Goal: Check status

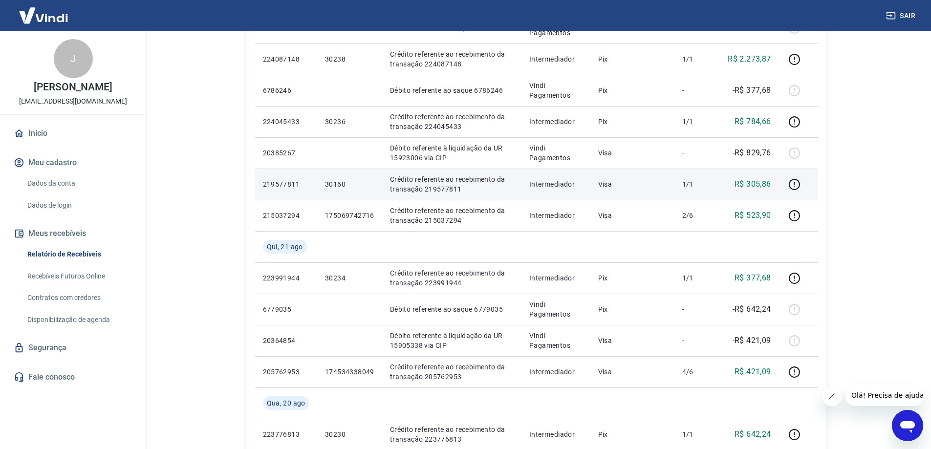
scroll to position [244, 0]
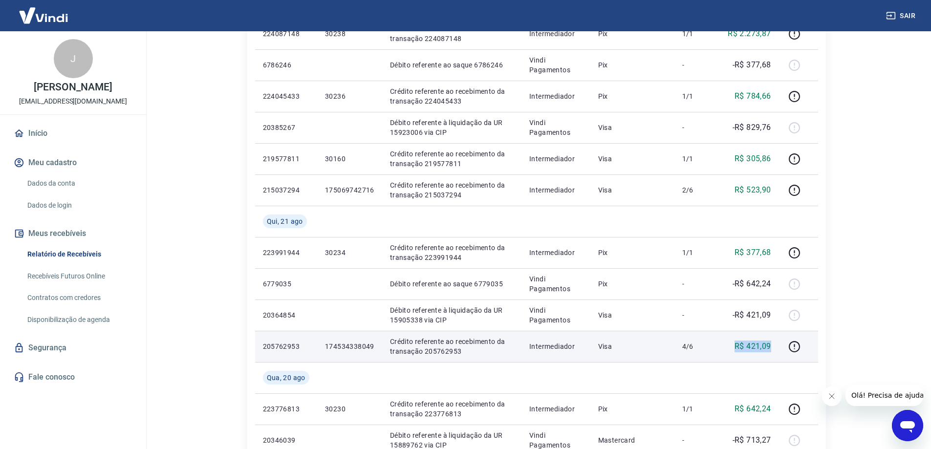
drag, startPoint x: 725, startPoint y: 347, endPoint x: 773, endPoint y: 347, distance: 48.4
click at [773, 347] on td "R$ 421,09" at bounding box center [749, 346] width 60 height 31
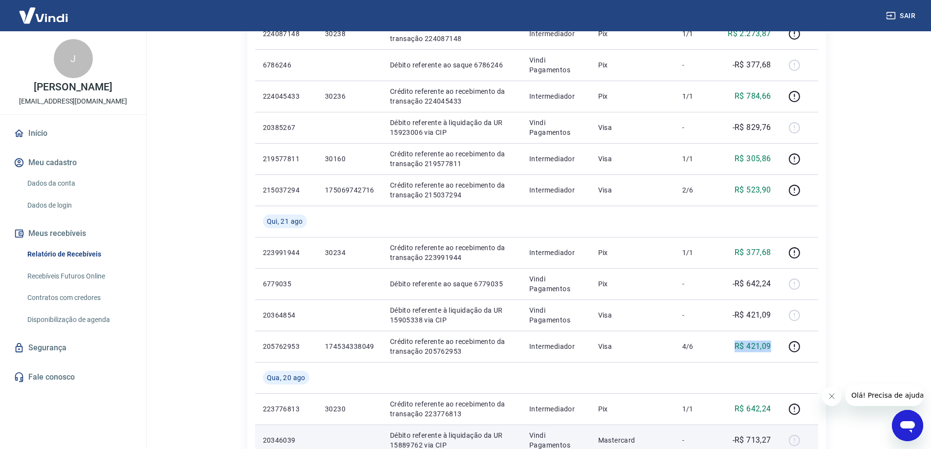
copy p "R$ 421,09"
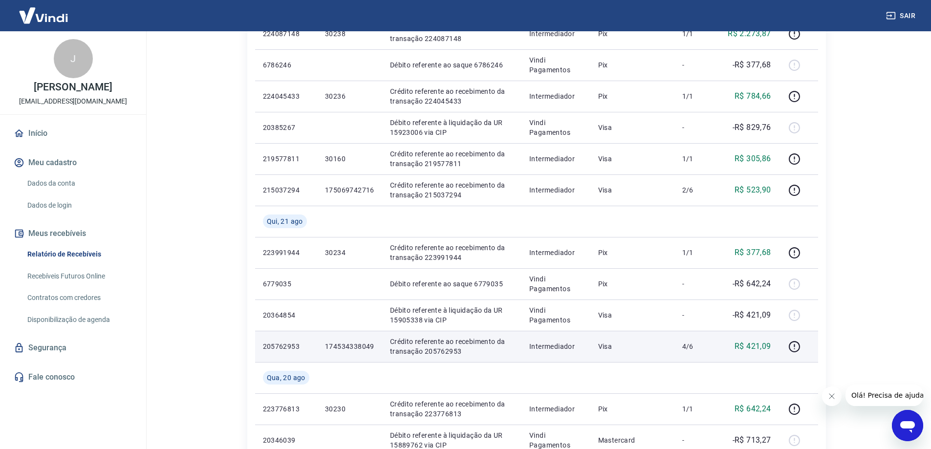
click at [277, 346] on p "205762953" at bounding box center [286, 347] width 46 height 10
copy p "205762953"
click at [293, 343] on p "205762953" at bounding box center [286, 347] width 46 height 10
